Goal: Task Accomplishment & Management: Use online tool/utility

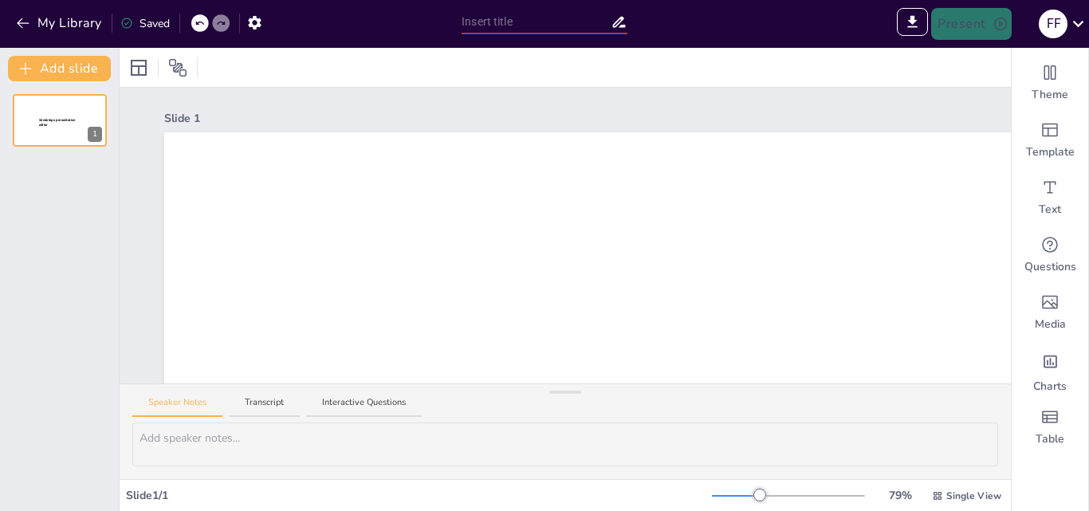
type input "Определение и суть проекта: ключевые аспекты и характеристики"
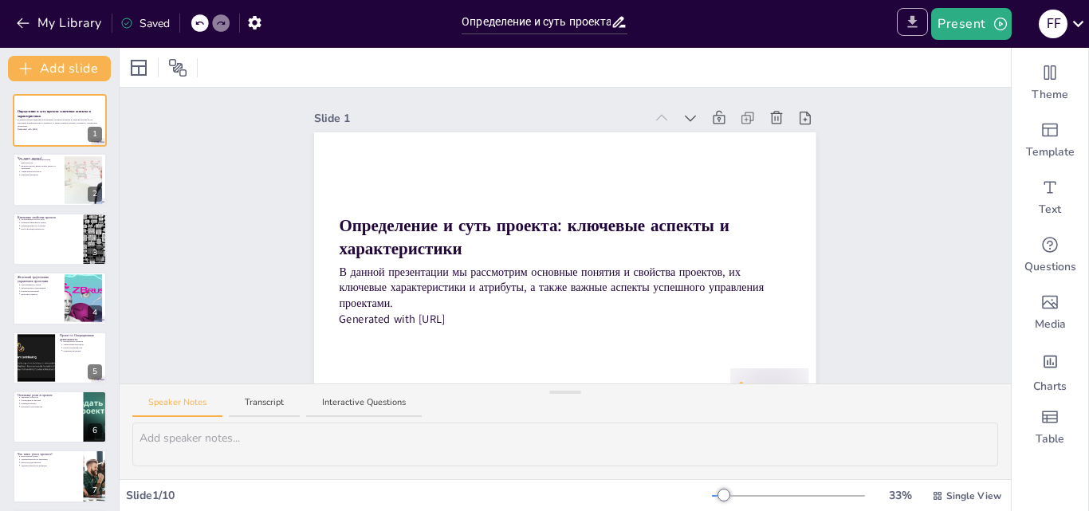
click at [911, 20] on icon "Export to PowerPoint" at bounding box center [913, 22] width 10 height 12
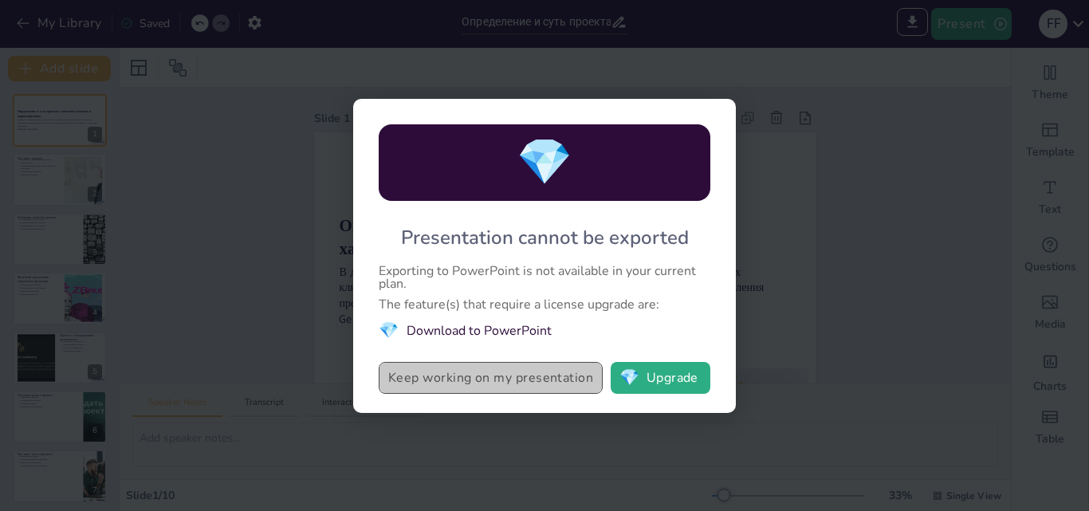
click at [534, 372] on button "Keep working on my presentation" at bounding box center [491, 378] width 224 height 32
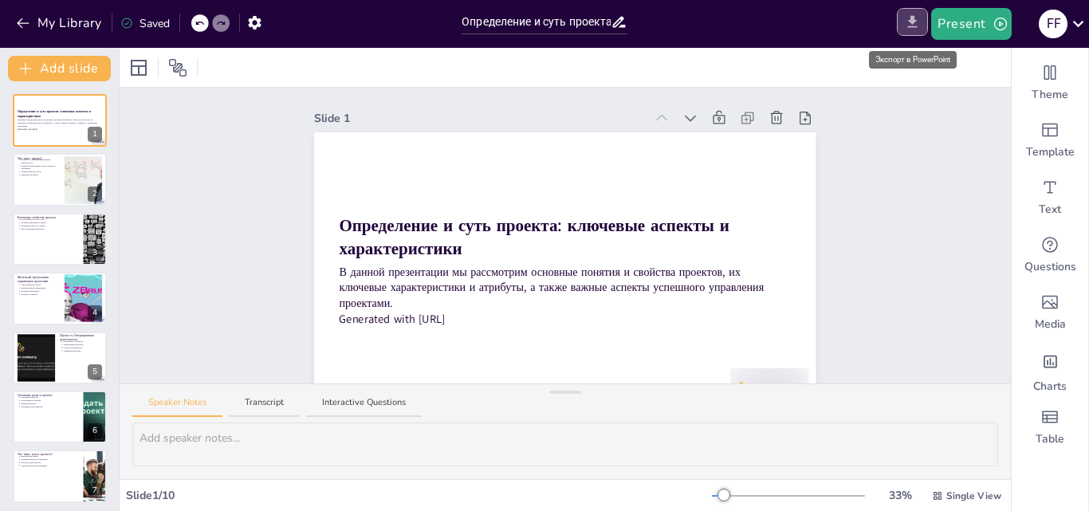
click at [910, 20] on icon "Export to PowerPoint" at bounding box center [913, 22] width 10 height 12
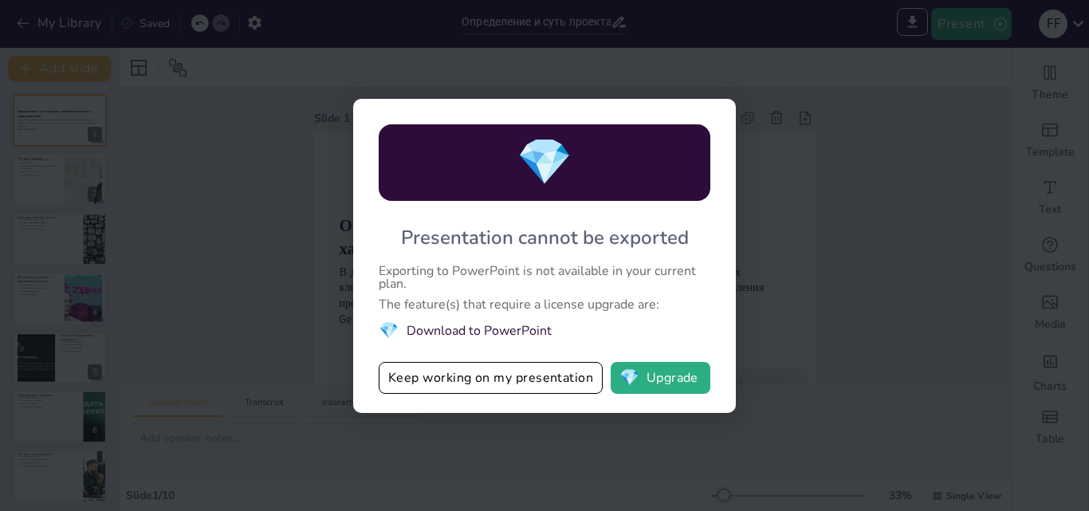
click at [915, 170] on div "💎 Presentation cannot be exported Exporting to PowerPoint is not available in y…" at bounding box center [544, 255] width 1089 height 511
click at [772, 77] on div "💎 Presentation cannot be exported Exporting to PowerPoint is not available in y…" at bounding box center [544, 255] width 1089 height 511
click at [513, 377] on button "Keep working on my presentation" at bounding box center [491, 378] width 224 height 32
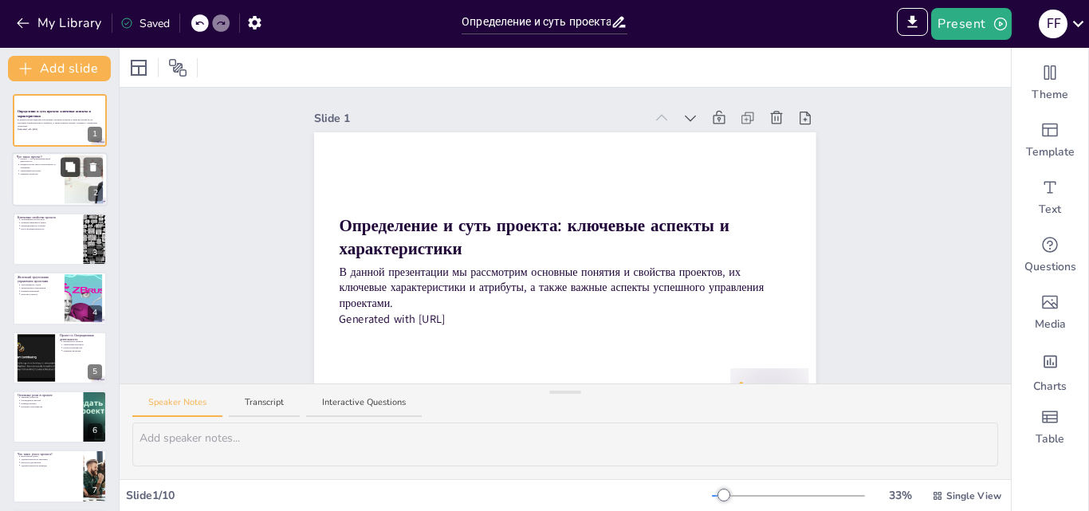
click at [65, 163] on icon at bounding box center [70, 167] width 11 height 11
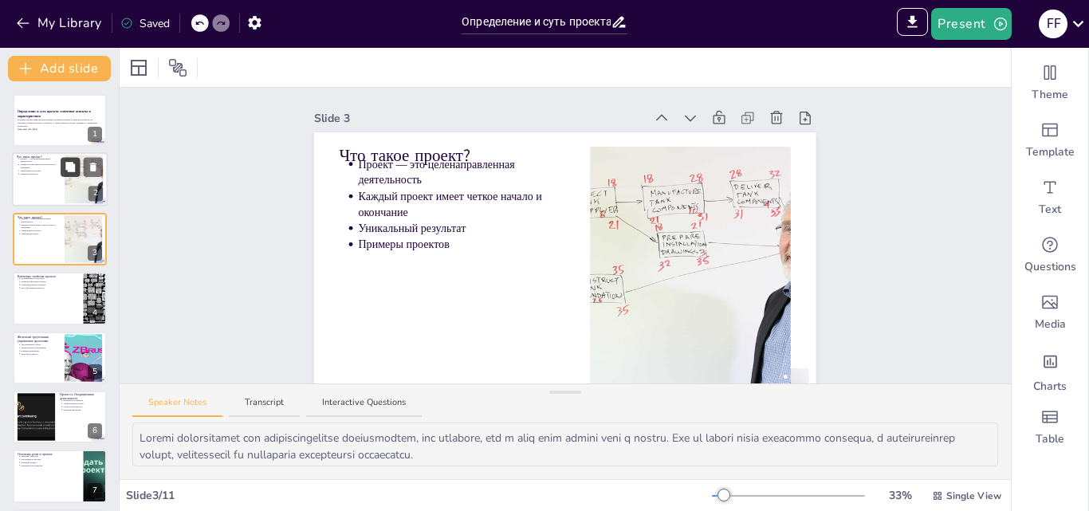
scroll to position [38, 0]
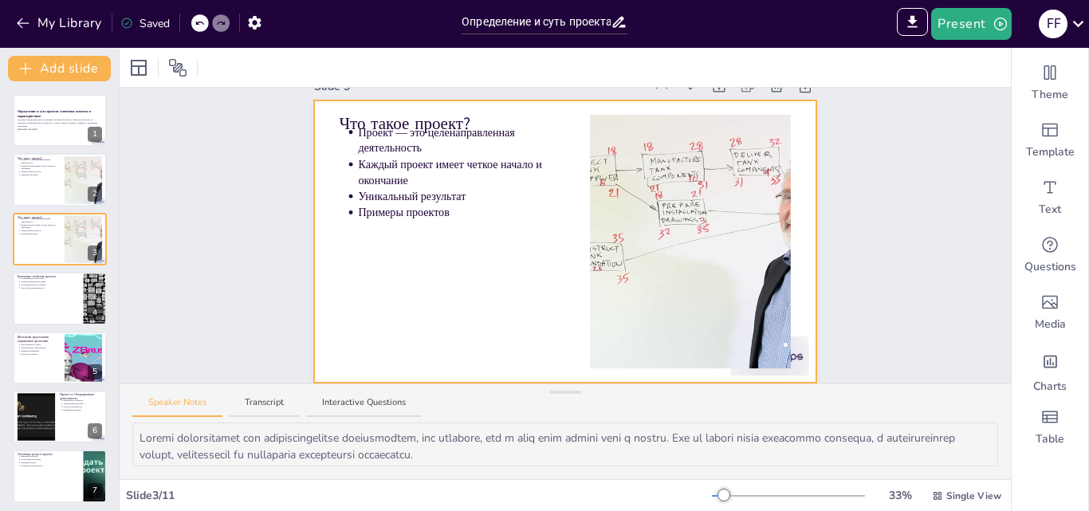
click at [383, 273] on div at bounding box center [564, 241] width 501 height 282
click at [50, 311] on div at bounding box center [60, 298] width 96 height 54
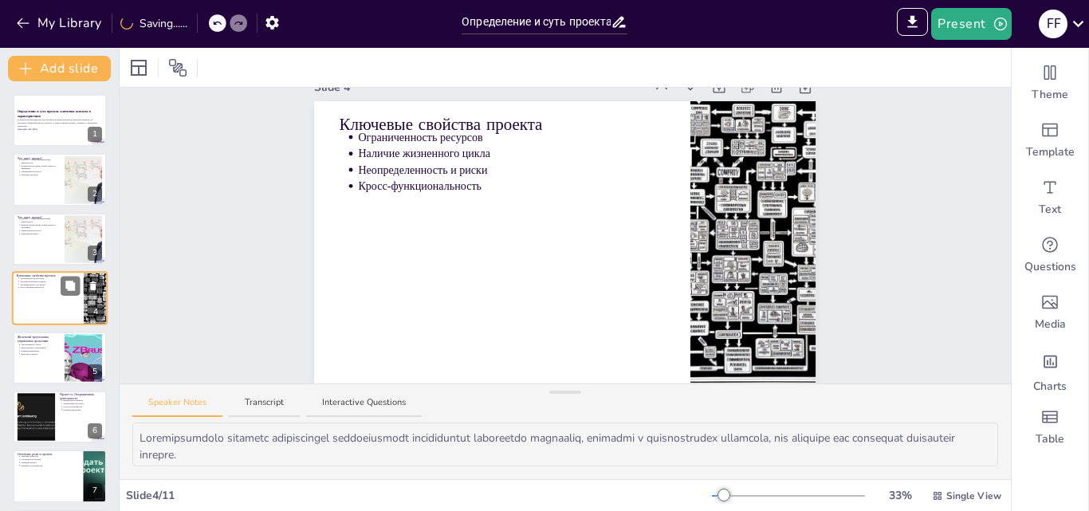
scroll to position [0, 0]
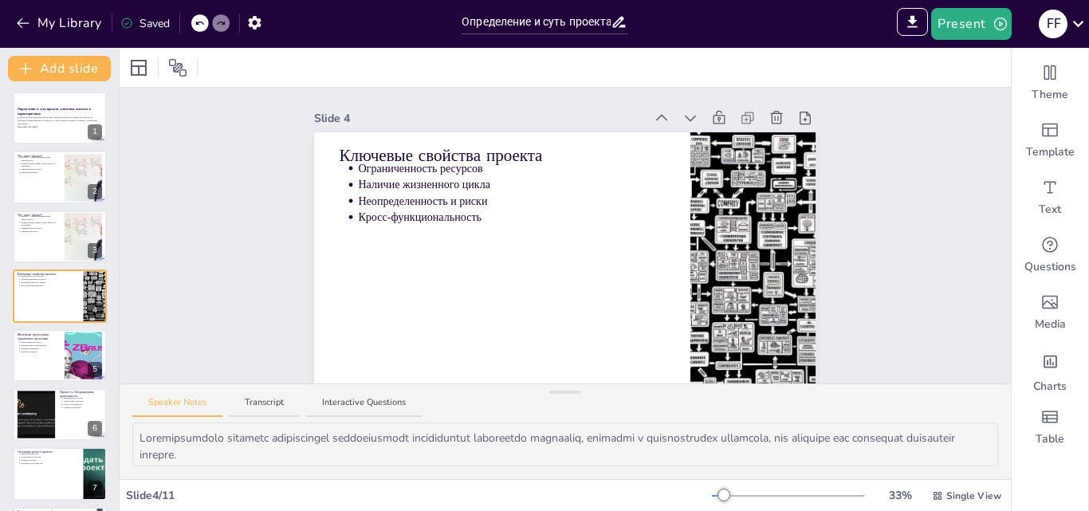
click at [415, 164] on p "Ограниченность ресурсов" at bounding box center [512, 169] width 307 height 16
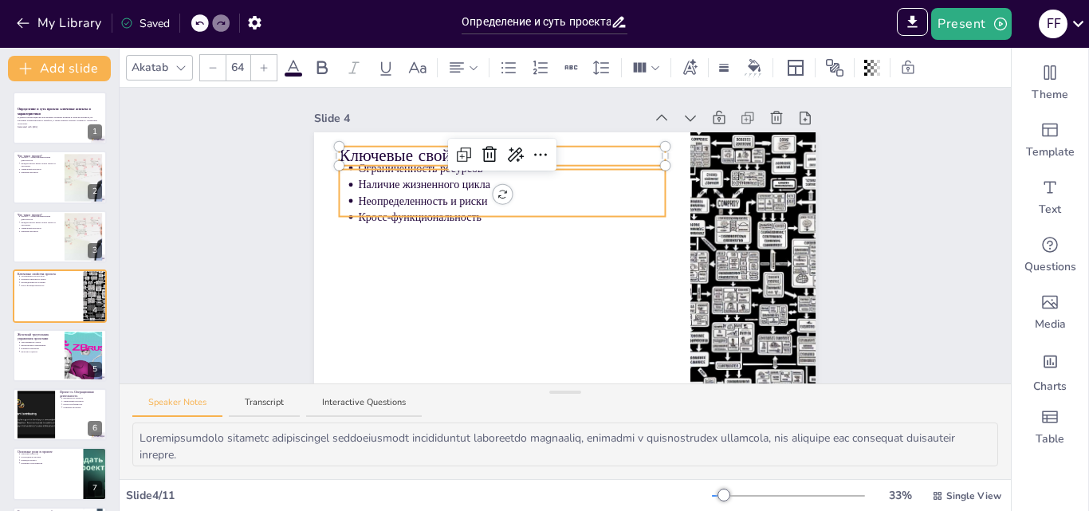
click at [569, 255] on div at bounding box center [564, 273] width 501 height 282
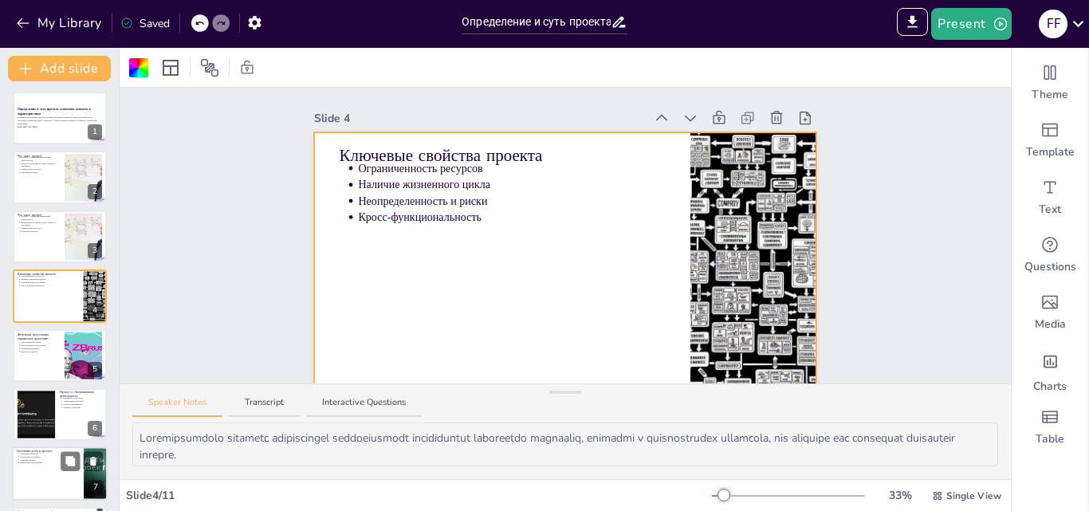
click at [72, 417] on div at bounding box center [60, 414] width 94 height 53
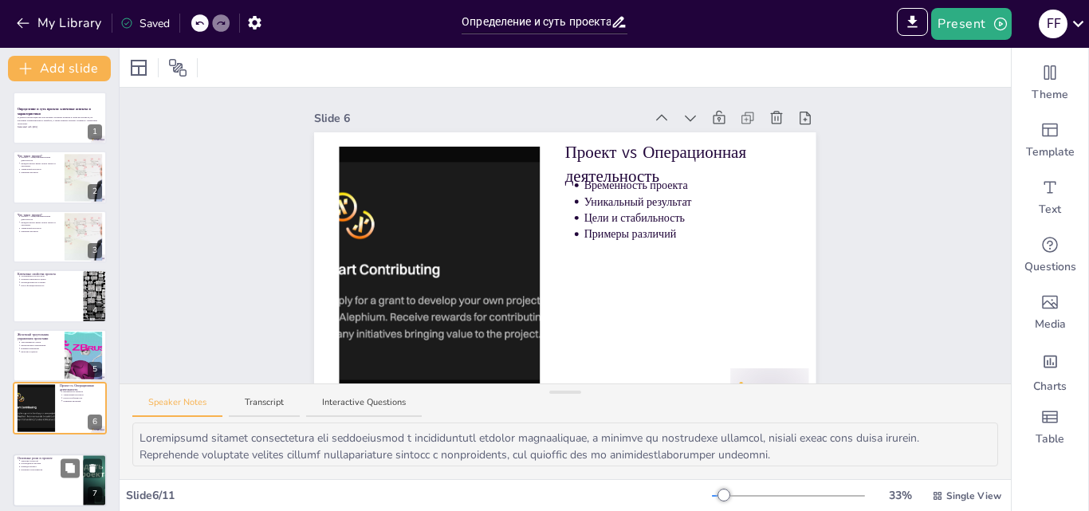
click at [26, 466] on p "Команда проекта" at bounding box center [49, 467] width 57 height 3
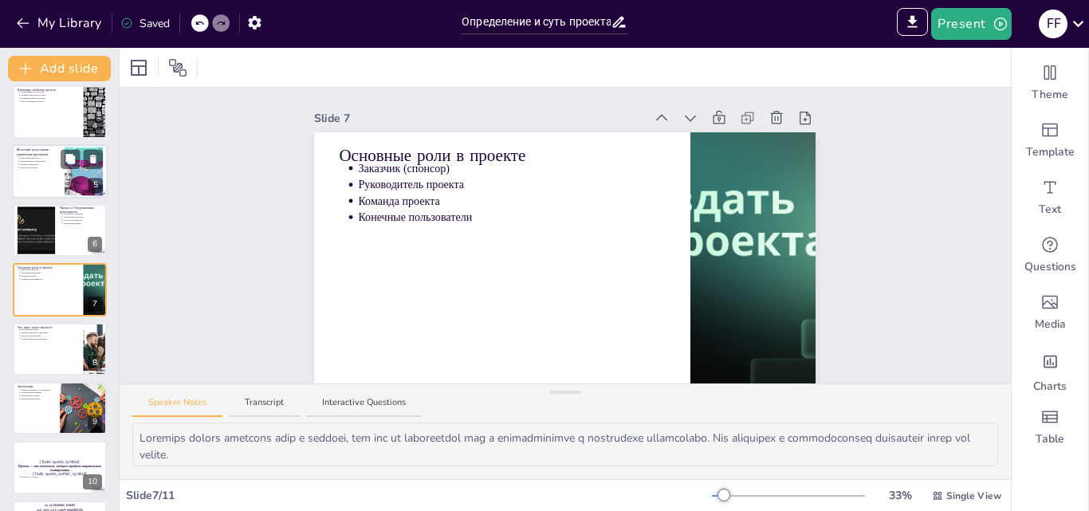
click at [23, 174] on div at bounding box center [60, 171] width 96 height 54
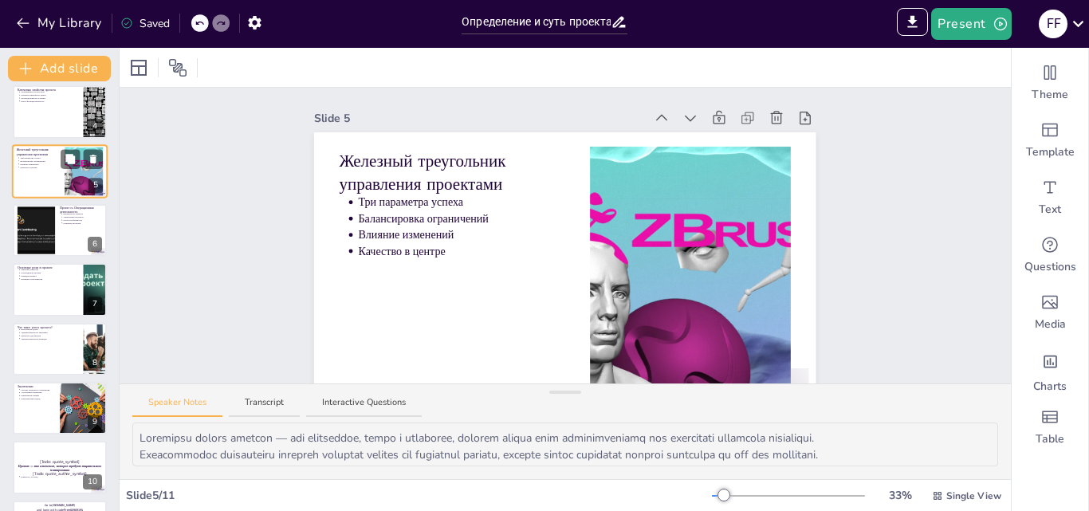
scroll to position [61, 0]
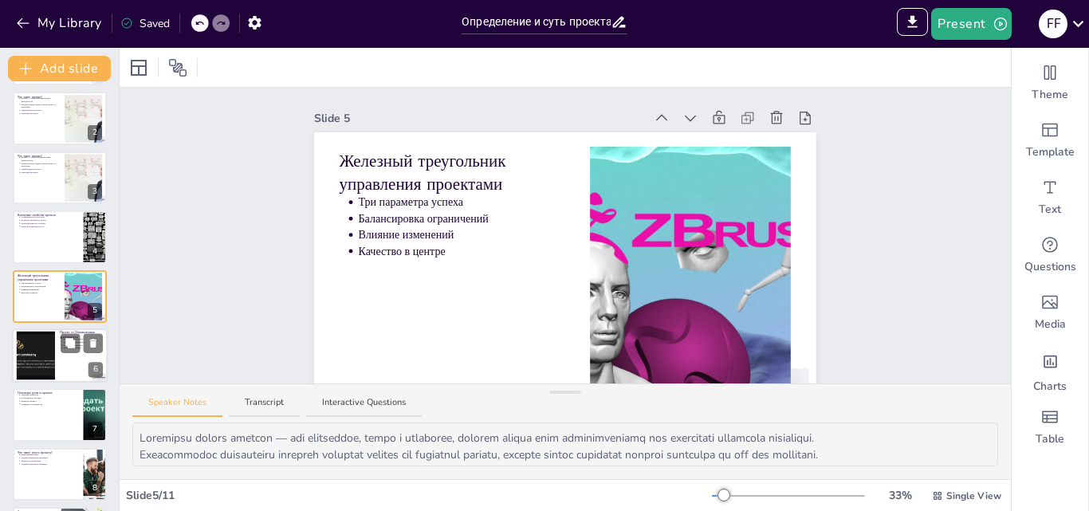
click at [37, 355] on div at bounding box center [36, 356] width 140 height 49
type textarea "Loremipsumd sitamet consectetura eli seddoeiusmod t incididuntutl etdolor magna…"
